Goal: Task Accomplishment & Management: Use online tool/utility

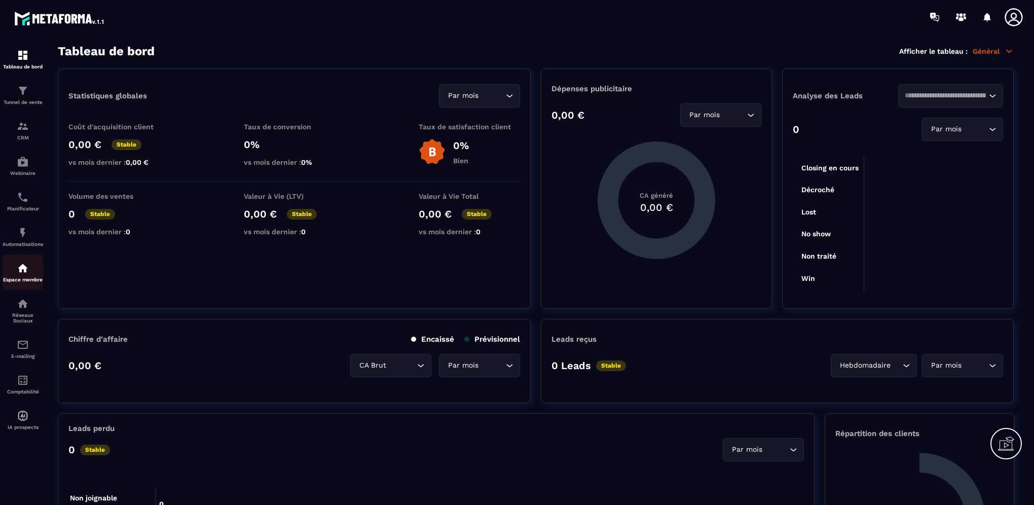
click at [24, 274] on img at bounding box center [23, 268] width 12 height 12
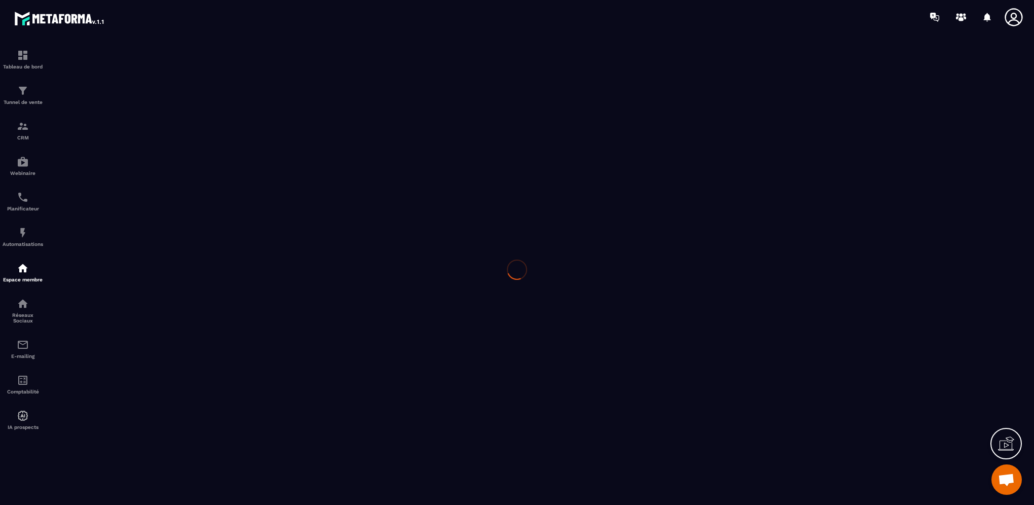
scroll to position [80, 0]
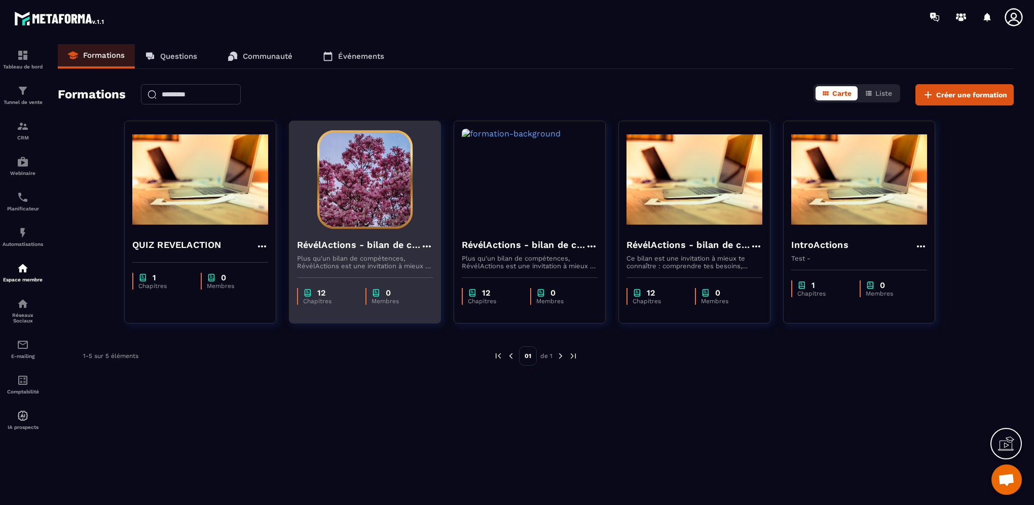
click at [326, 244] on h4 "RévélActions - bilan de compétences" at bounding box center [359, 245] width 124 height 14
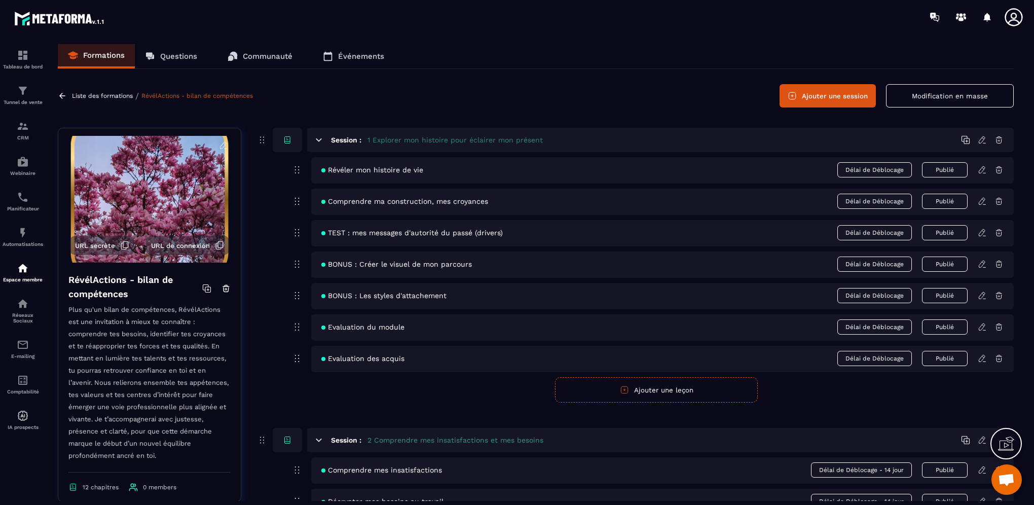
click at [981, 168] on icon at bounding box center [981, 169] width 9 height 9
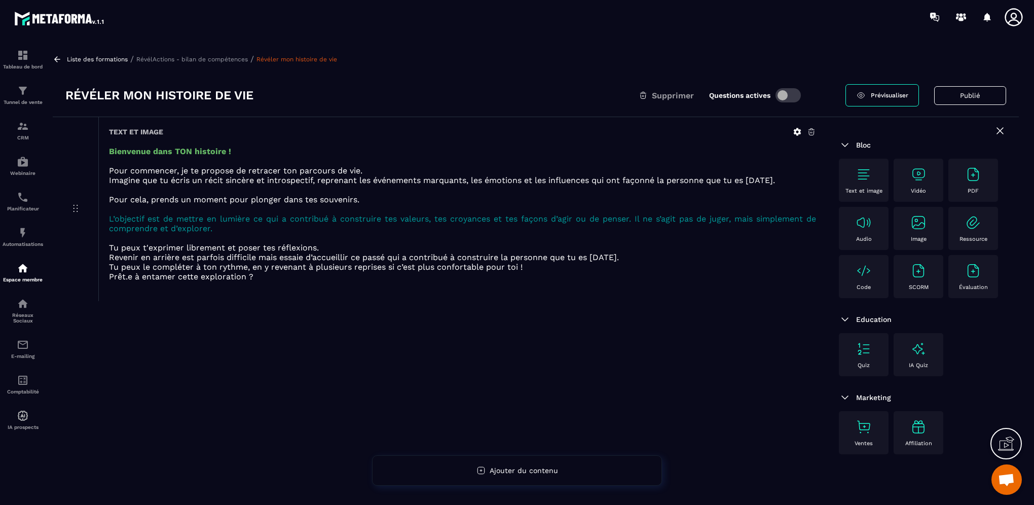
click at [877, 97] on span "Prévisualiser" at bounding box center [888, 95] width 37 height 7
click at [79, 61] on p "Liste des formations" at bounding box center [97, 59] width 61 height 7
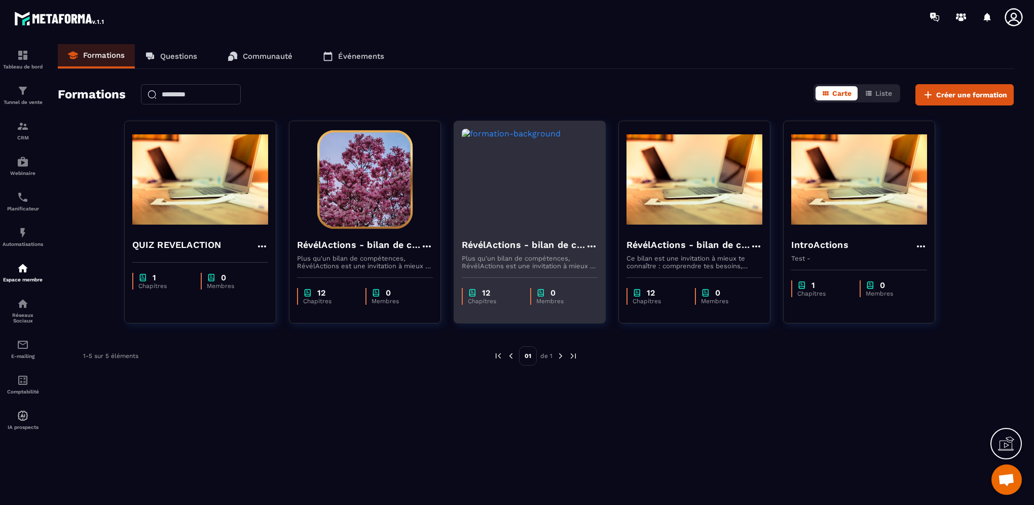
click at [504, 240] on h4 "RévélActions - bilan de compétences - Copy" at bounding box center [524, 245] width 124 height 14
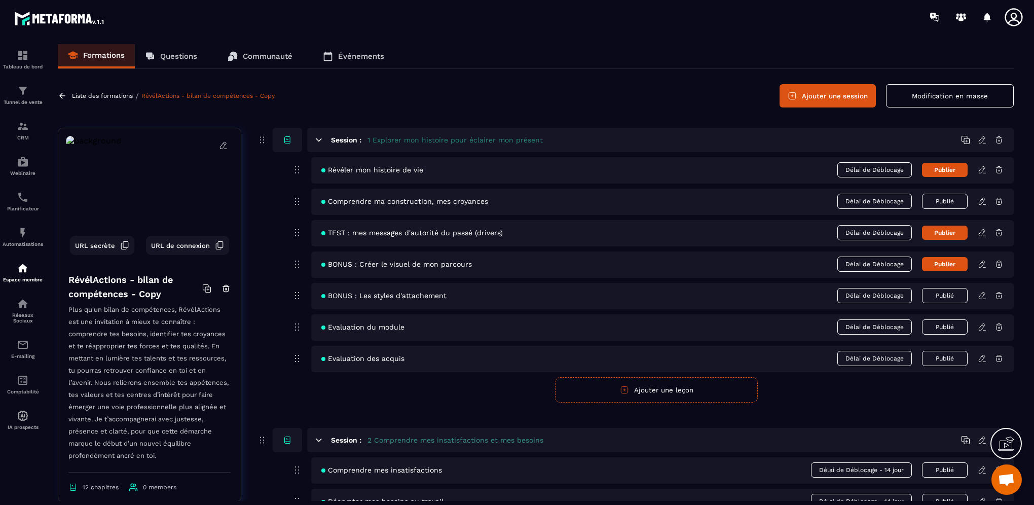
click at [979, 172] on icon at bounding box center [981, 169] width 6 height 7
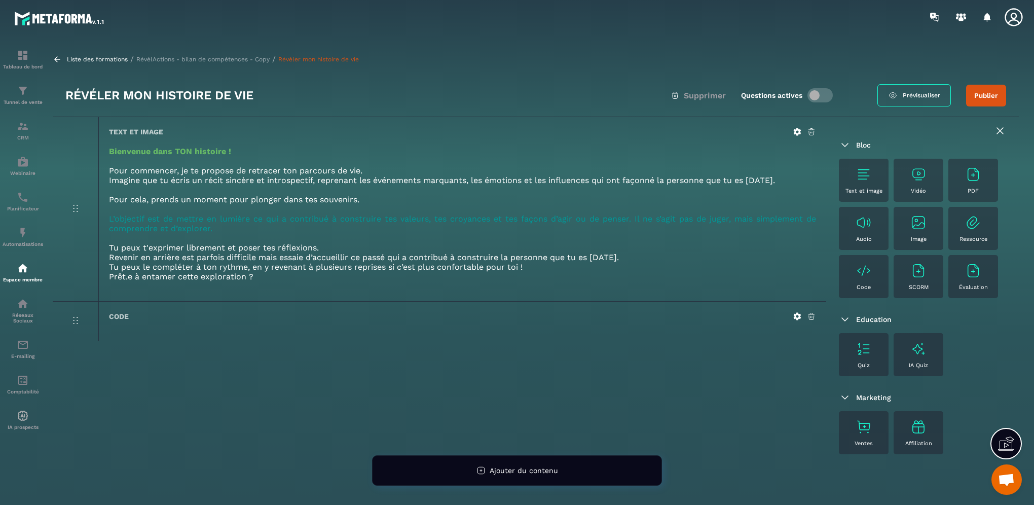
click at [912, 90] on link "Prévisualiser" at bounding box center [913, 95] width 73 height 22
